Goal: Task Accomplishment & Management: Use online tool/utility

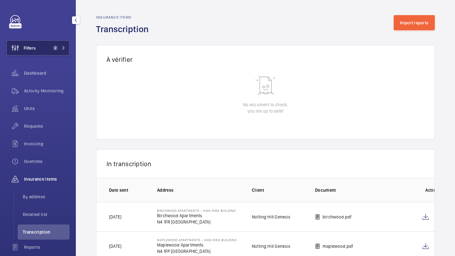
click at [37, 54] on button "Filters 2" at bounding box center [37, 47] width 63 height 15
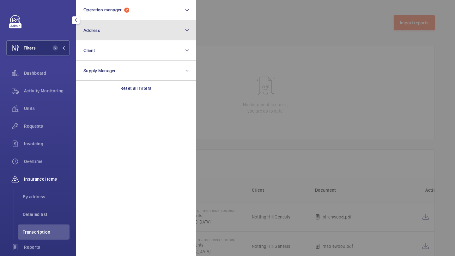
click at [95, 21] on button "Address" at bounding box center [136, 30] width 120 height 20
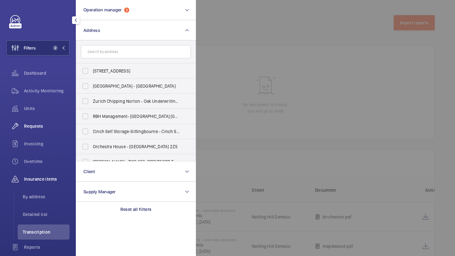
click at [43, 125] on span "Requests" at bounding box center [46, 126] width 45 height 6
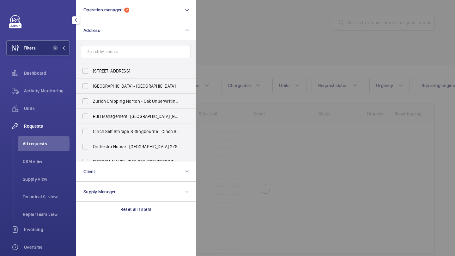
click at [237, 46] on div at bounding box center [423, 128] width 455 height 256
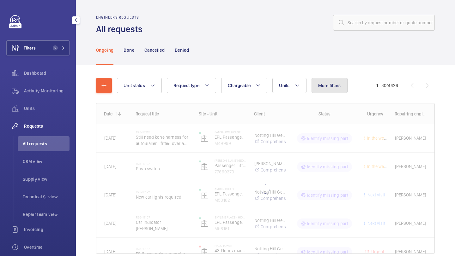
click at [332, 86] on span "More filters" at bounding box center [329, 85] width 23 height 5
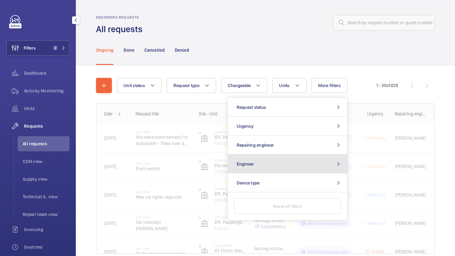
click at [267, 164] on button "Engineer" at bounding box center [287, 164] width 119 height 19
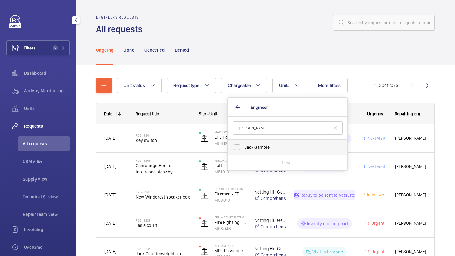
type input "[PERSON_NAME]"
click at [244, 152] on label "Jack G ambie" at bounding box center [283, 147] width 110 height 15
click at [243, 152] on input "Jack G ambie" at bounding box center [236, 147] width 13 height 13
checkbox input "true"
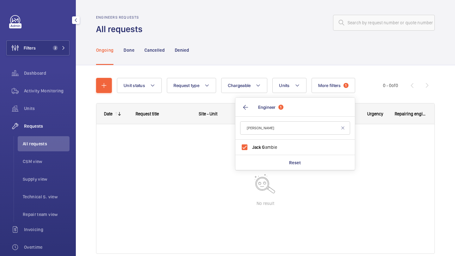
click at [243, 38] on div "Ongoing Done Cancelled Denied" at bounding box center [265, 50] width 338 height 30
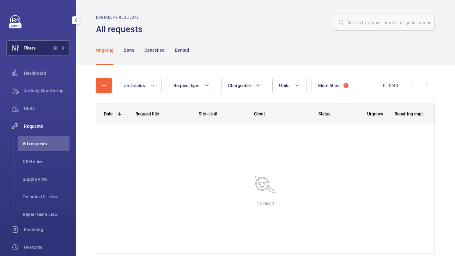
click at [44, 49] on button "Filters 2" at bounding box center [37, 47] width 63 height 15
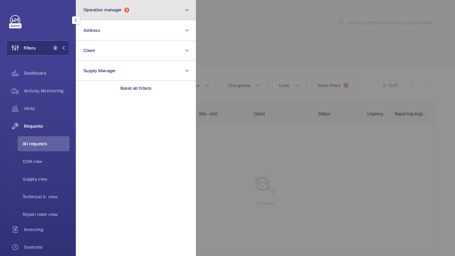
click at [100, 15] on button "Operation manager 2" at bounding box center [136, 10] width 120 height 20
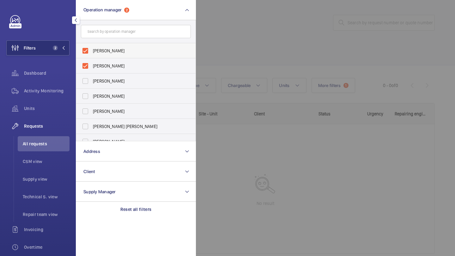
click at [102, 52] on span "[PERSON_NAME]" at bounding box center [136, 51] width 87 height 6
click at [92, 52] on input "[PERSON_NAME]" at bounding box center [85, 51] width 13 height 13
checkbox input "false"
click at [102, 50] on span "[PERSON_NAME]" at bounding box center [136, 51] width 87 height 6
click at [92, 50] on input "[PERSON_NAME]" at bounding box center [85, 51] width 13 height 13
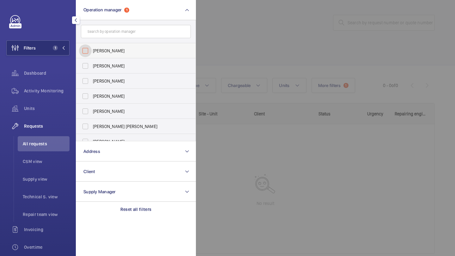
checkbox input "false"
click at [269, 52] on div at bounding box center [423, 128] width 455 height 256
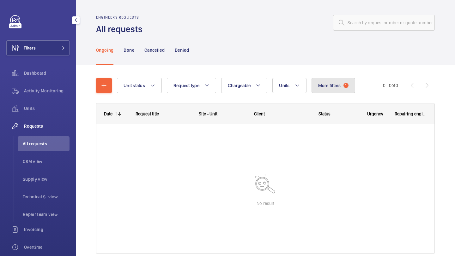
click at [333, 87] on span "More filters" at bounding box center [329, 85] width 23 height 5
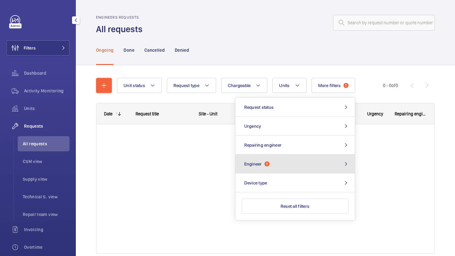
click at [270, 158] on button "Engineer 1" at bounding box center [294, 164] width 119 height 19
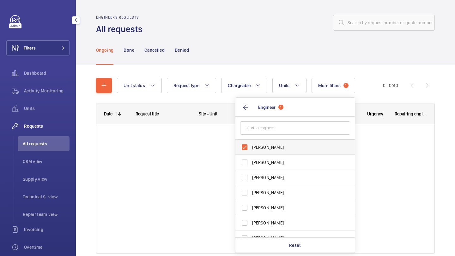
click at [282, 142] on label "[PERSON_NAME]" at bounding box center [290, 147] width 110 height 15
click at [251, 142] on input "[PERSON_NAME]" at bounding box center [244, 147] width 13 height 13
checkbox input "false"
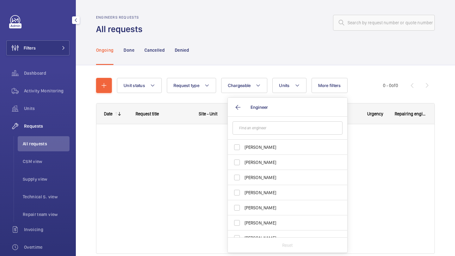
click at [219, 55] on div "Ongoing Done Cancelled Denied" at bounding box center [265, 50] width 338 height 30
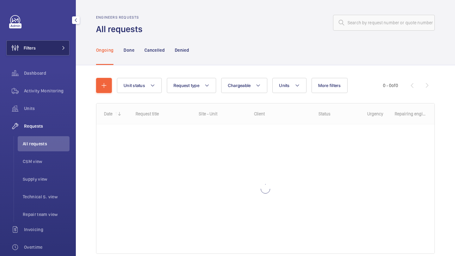
drag, startPoint x: 30, startPoint y: 44, endPoint x: 38, endPoint y: 43, distance: 8.0
click at [30, 44] on span "Filters" at bounding box center [21, 47] width 29 height 15
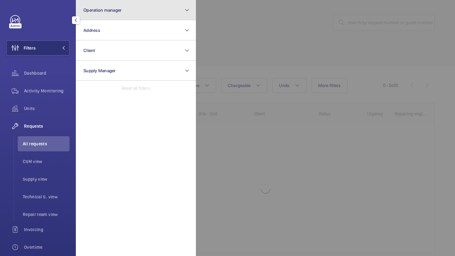
click at [102, 15] on button "Operation manager" at bounding box center [136, 10] width 120 height 20
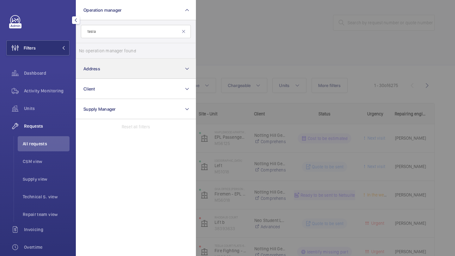
type input "tesla"
click at [109, 74] on button "Address" at bounding box center [136, 69] width 120 height 20
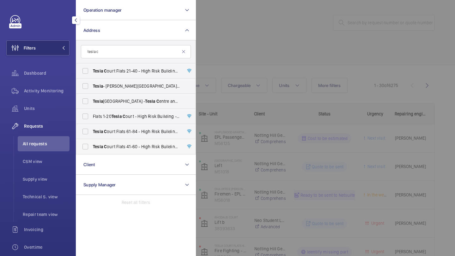
type input "tesla c"
click at [110, 148] on span "Tesla C ourt Flats [STREET_ADDRESS]" at bounding box center [136, 147] width 87 height 6
click at [92, 148] on input "Tesla C ourt Flats [STREET_ADDRESS]" at bounding box center [85, 146] width 13 height 13
checkbox input "true"
click at [112, 130] on span "Tesla C ourt Flats [STREET_ADDRESS]" at bounding box center [136, 131] width 87 height 6
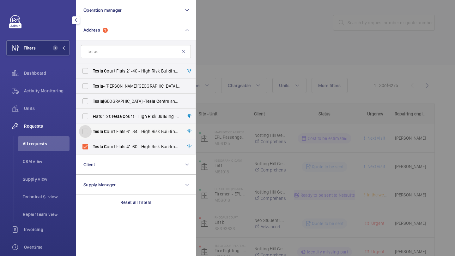
click at [92, 130] on input "Tesla C ourt Flats [STREET_ADDRESS]" at bounding box center [85, 131] width 13 height 13
checkbox input "true"
click at [113, 117] on span "Tesla" at bounding box center [116, 116] width 10 height 5
click at [92, 117] on input "Flats 1-20 Tesla C ourt - High Risk Building - Flats [STREET_ADDRESS]" at bounding box center [85, 116] width 13 height 13
checkbox input "true"
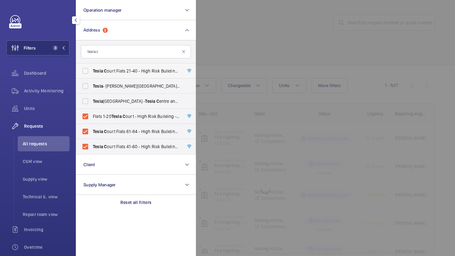
click at [125, 74] on span "Tesla C ourt Flats 21-40 - High [STREET_ADDRESS]" at bounding box center [136, 71] width 87 height 6
click at [92, 74] on input "Tesla C ourt Flats 21-40 - High [STREET_ADDRESS]" at bounding box center [85, 71] width 13 height 13
checkbox input "true"
click at [271, 67] on div at bounding box center [423, 128] width 455 height 256
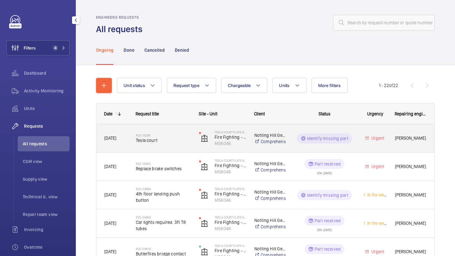
click at [161, 129] on div "R25-13238 Tesla court" at bounding box center [159, 138] width 63 height 28
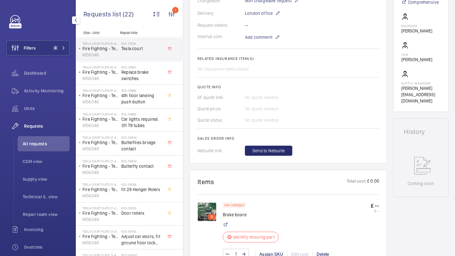
scroll to position [209, 0]
